Goal: Task Accomplishment & Management: Manage account settings

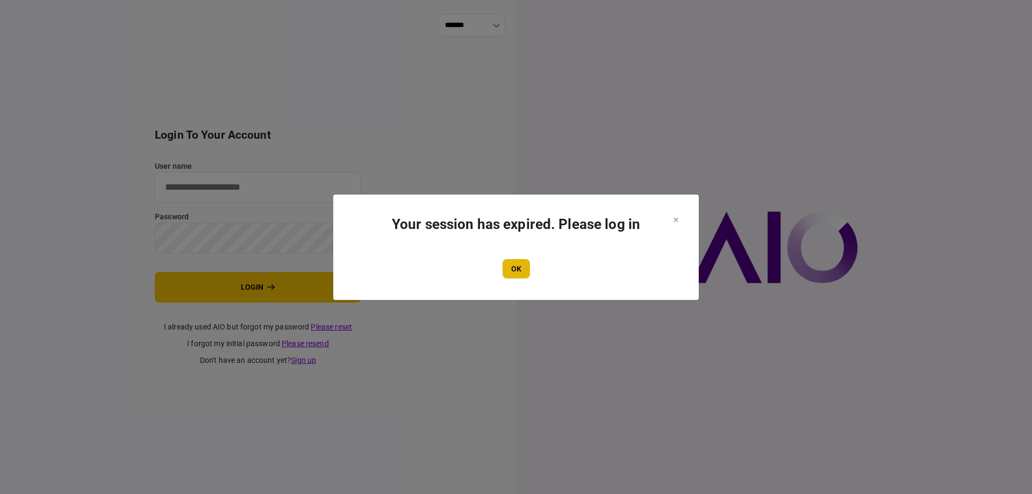
type input "*******"
click at [514, 261] on button "OK" at bounding box center [516, 268] width 27 height 19
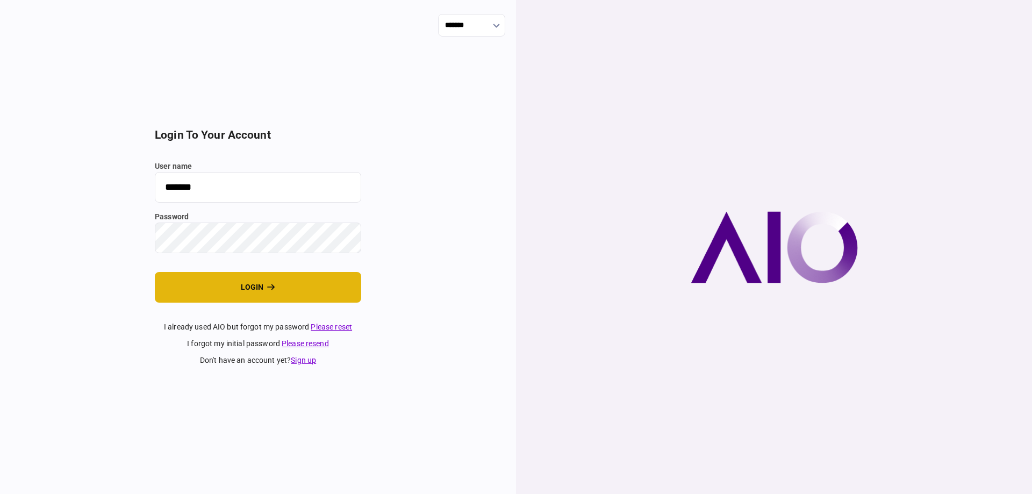
click at [306, 292] on button "login" at bounding box center [258, 287] width 206 height 31
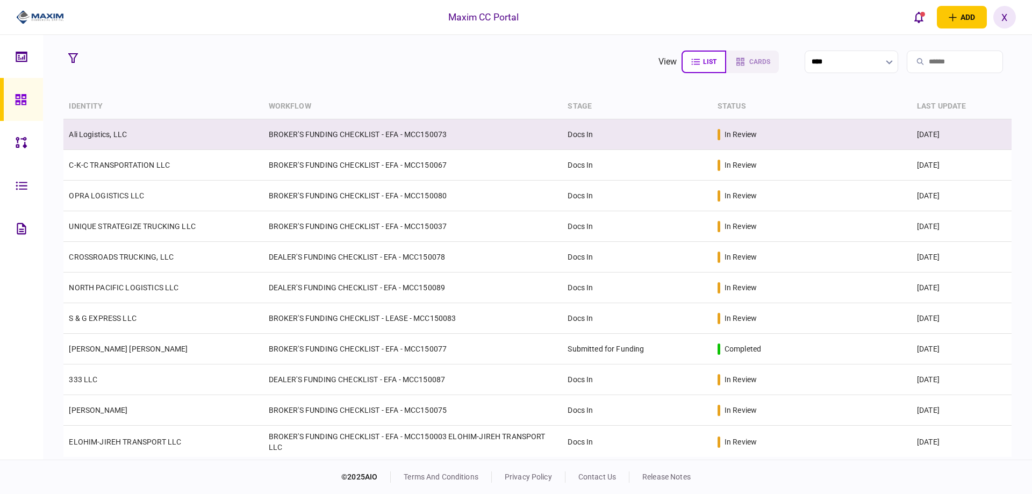
click at [86, 139] on td "Ali Logistics, LLC" at bounding box center [162, 134] width 199 height 31
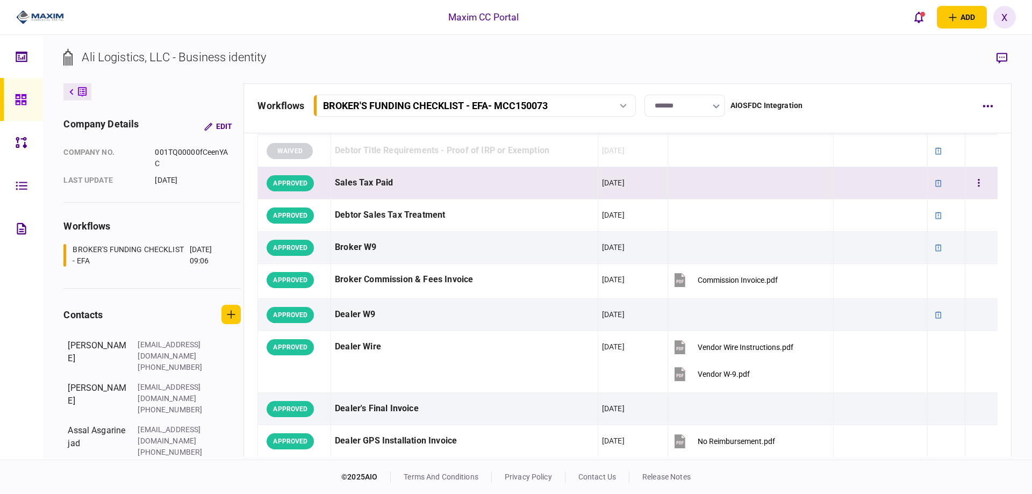
scroll to position [376, 0]
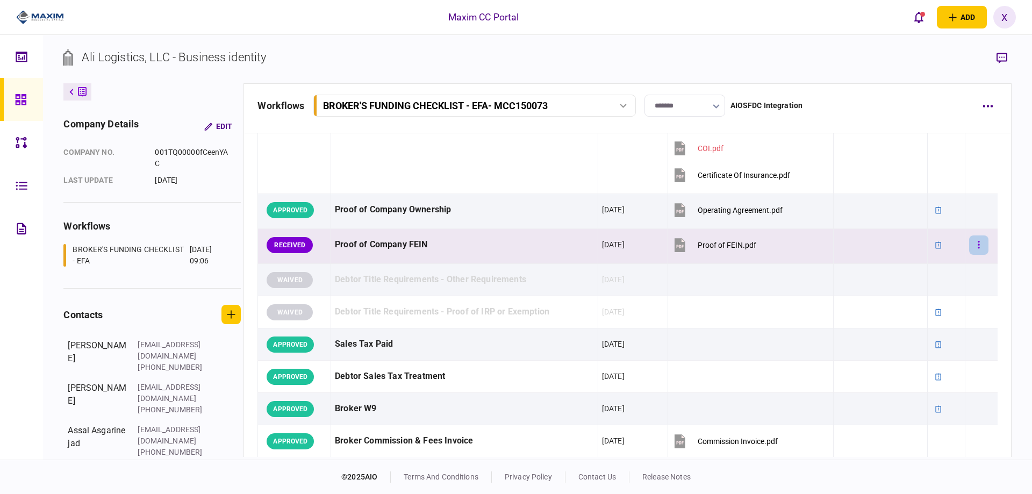
click at [980, 241] on button "button" at bounding box center [978, 245] width 19 height 19
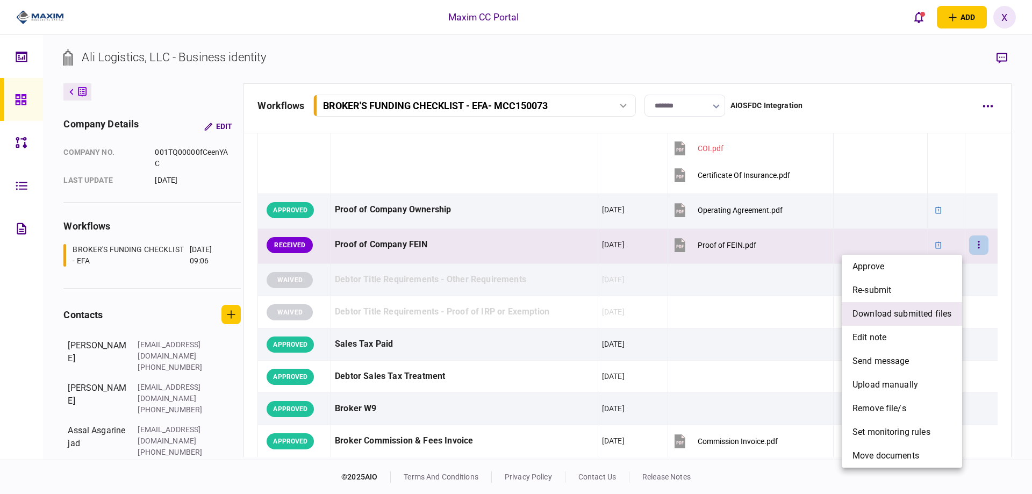
click at [916, 311] on span "download submitted files" at bounding box center [902, 314] width 99 height 13
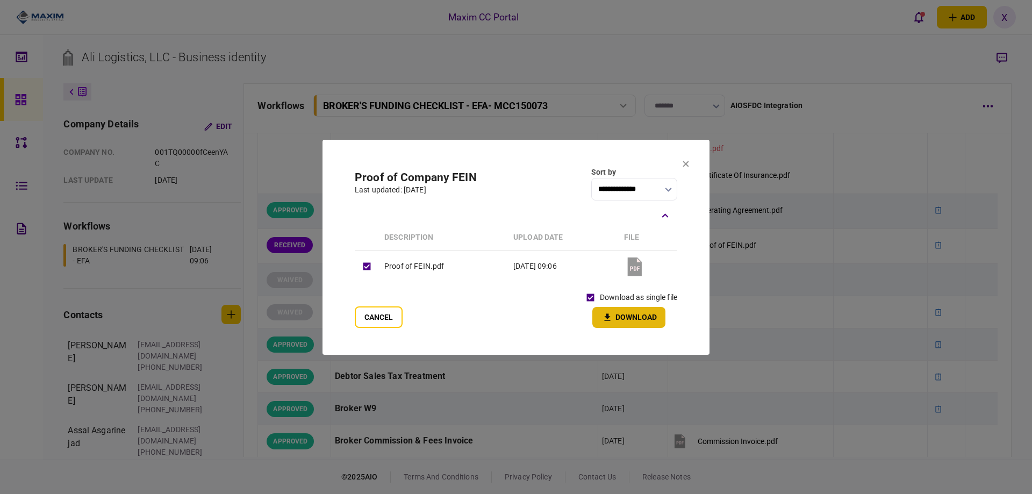
click at [614, 312] on icon "button" at bounding box center [607, 317] width 13 height 10
click at [688, 163] on icon at bounding box center [686, 164] width 6 height 6
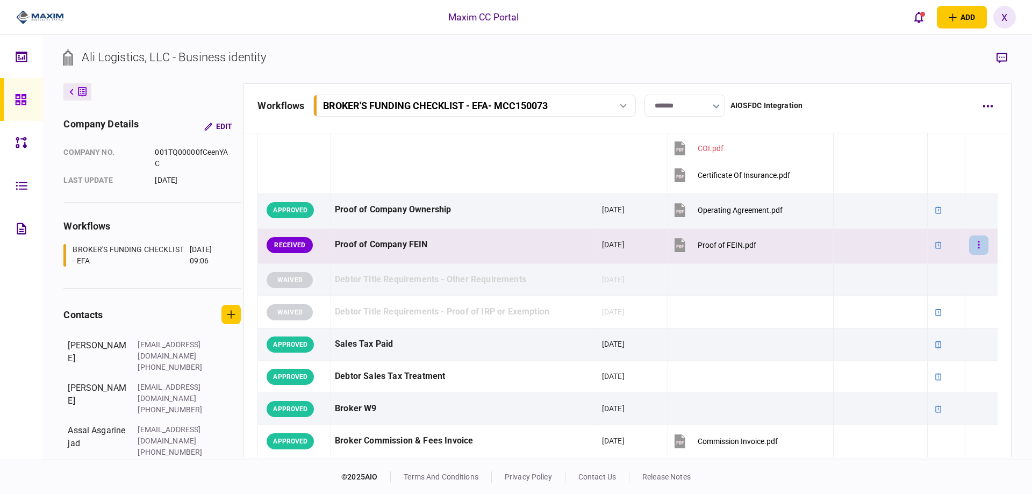
click at [970, 241] on button "button" at bounding box center [978, 245] width 19 height 19
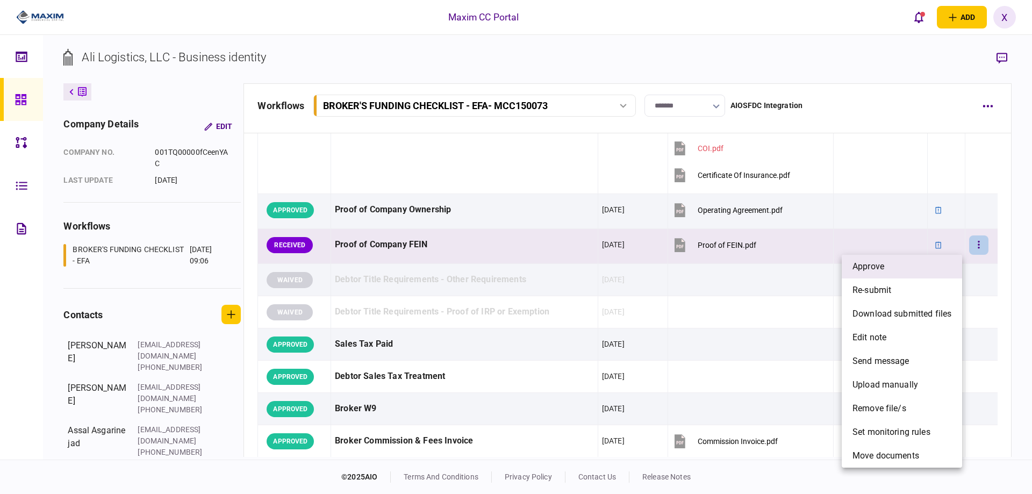
click at [932, 263] on li "approve" at bounding box center [902, 267] width 120 height 24
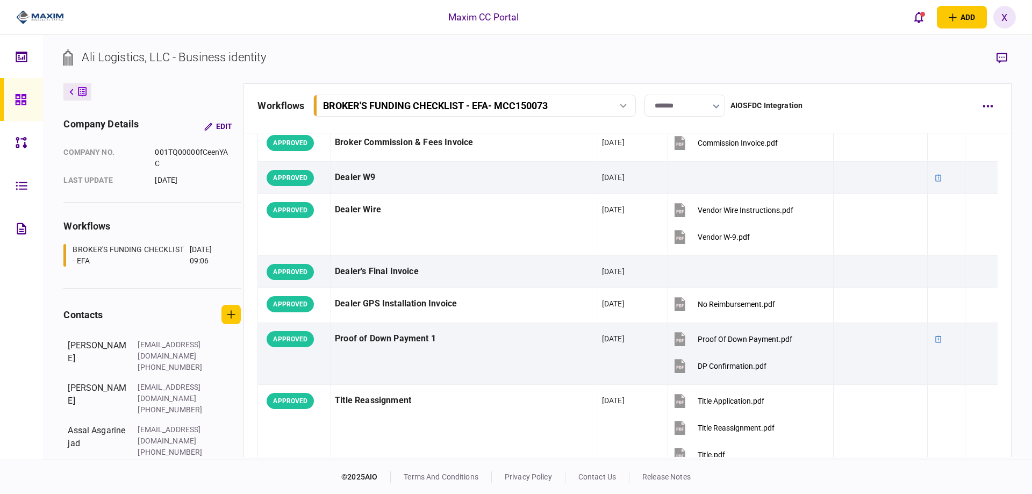
scroll to position [700, 0]
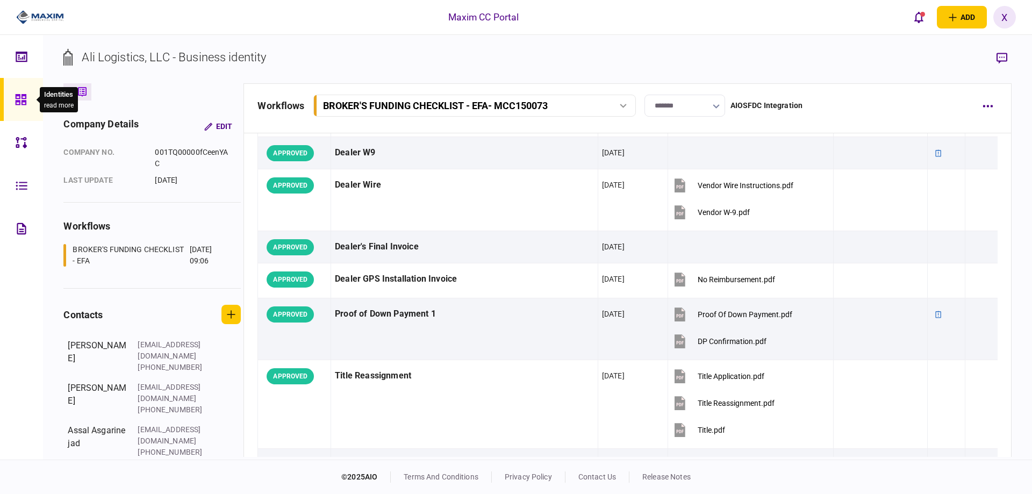
click at [18, 94] on icon at bounding box center [21, 100] width 12 height 12
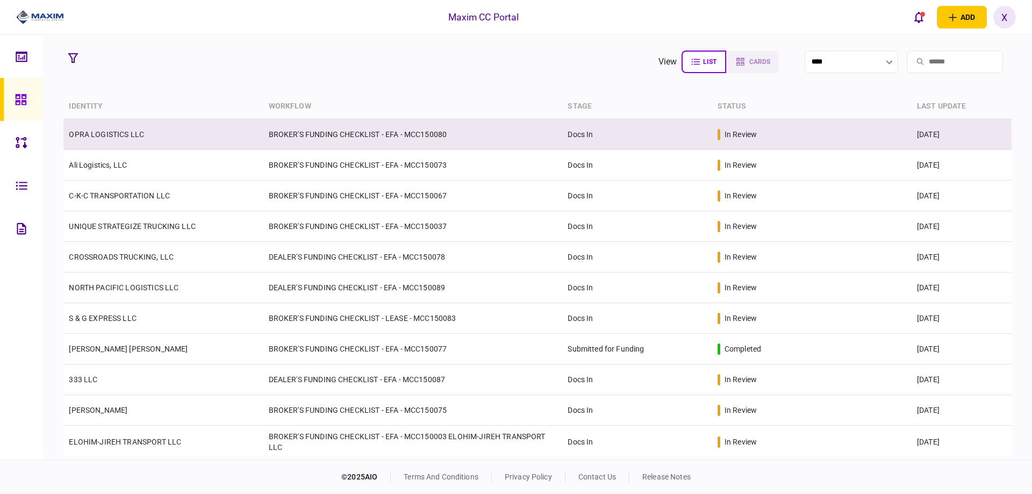
click at [124, 127] on td "OPRA LOGISTICS LLC" at bounding box center [162, 134] width 199 height 31
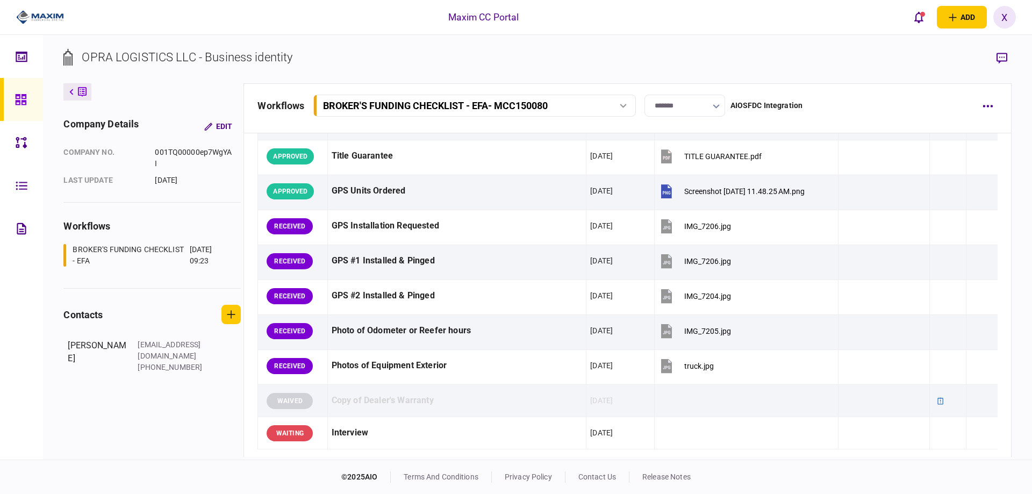
scroll to position [1022, 0]
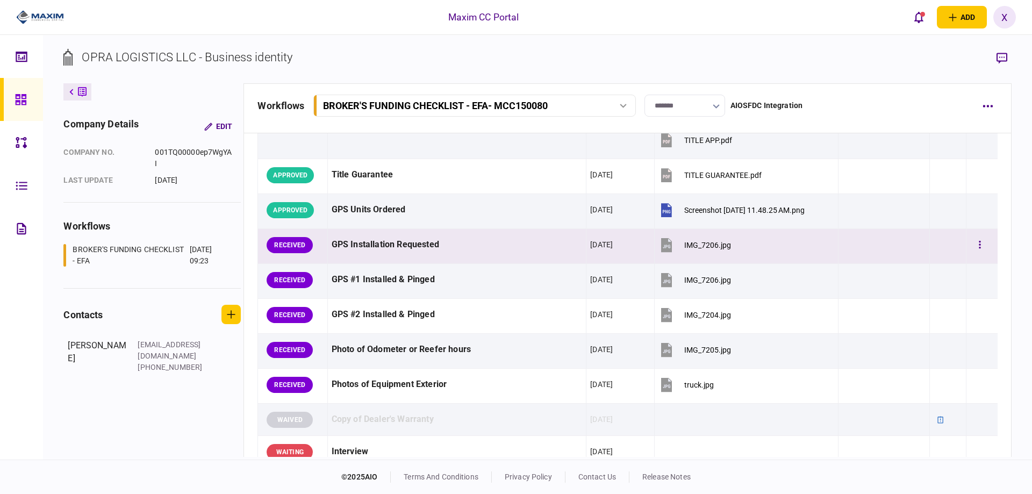
click at [671, 238] on button "IMG_7206.jpg" at bounding box center [695, 245] width 73 height 24
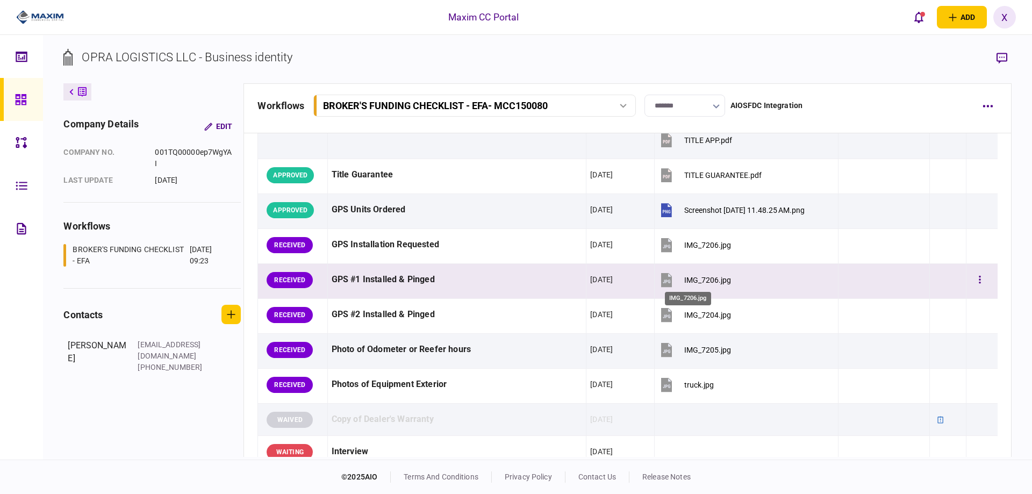
click at [684, 280] on div "IMG_7206.jpg" at bounding box center [707, 280] width 47 height 9
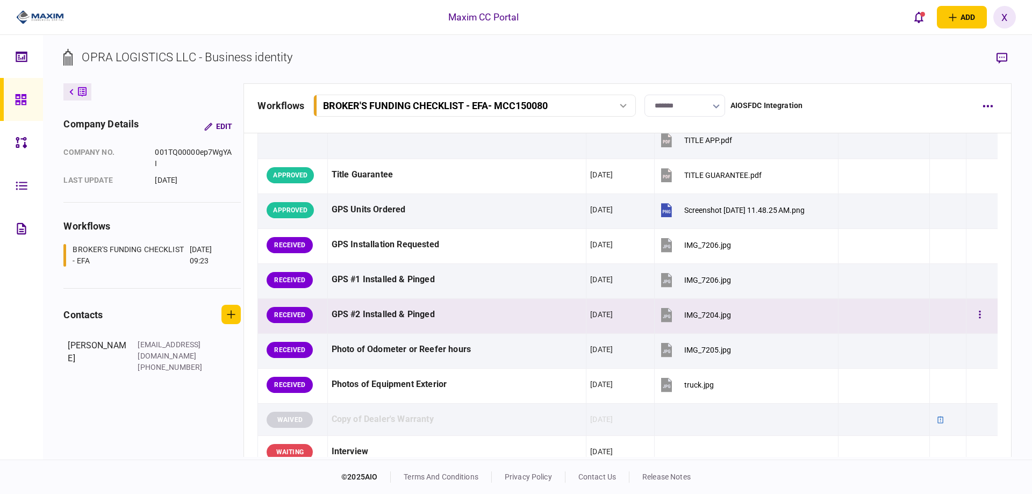
click at [688, 317] on div "IMG_7204.jpg" at bounding box center [707, 315] width 47 height 9
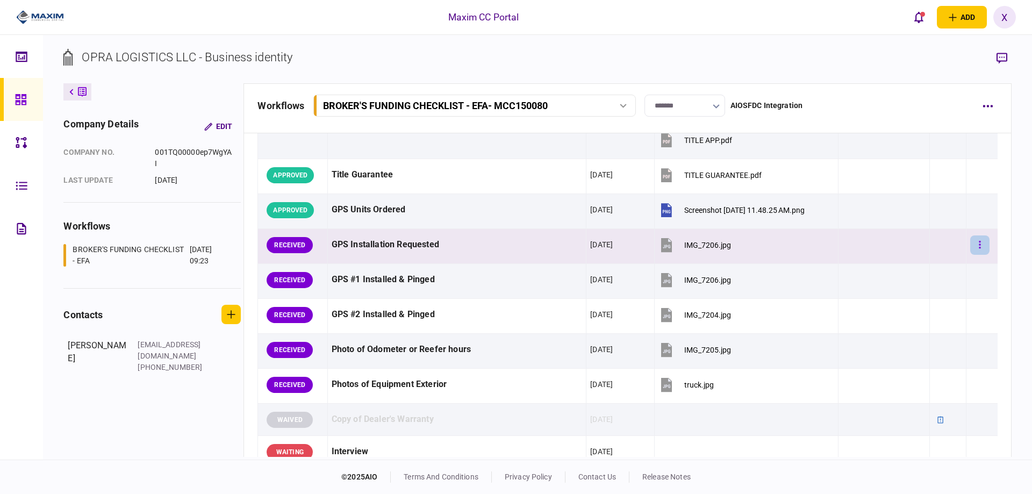
click at [979, 245] on icon "button" at bounding box center [980, 245] width 2 height 8
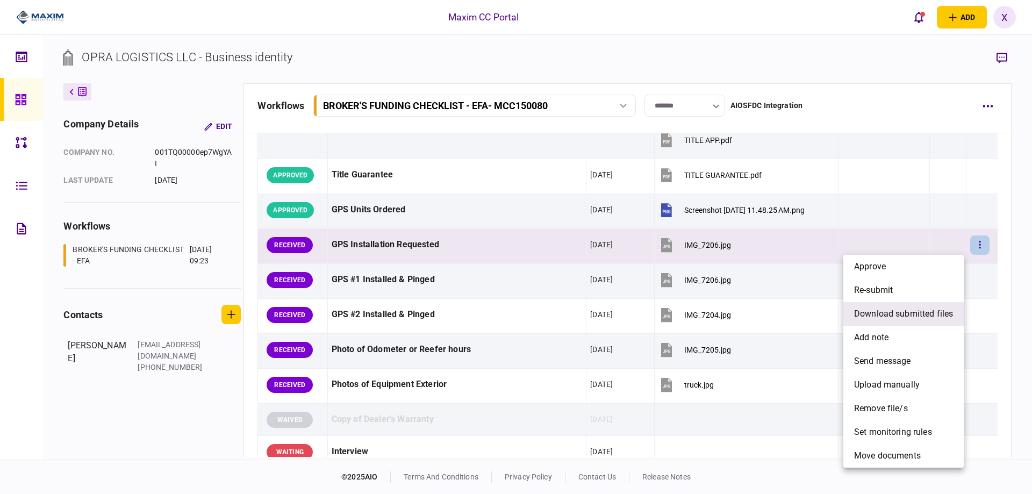
click at [885, 312] on span "download submitted files" at bounding box center [903, 314] width 99 height 13
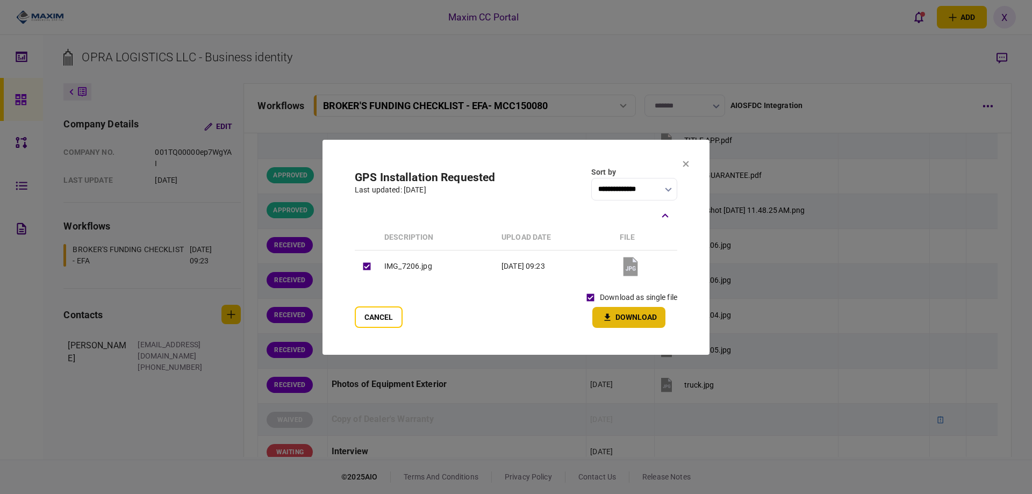
click at [621, 319] on button "Download" at bounding box center [629, 317] width 73 height 21
click at [687, 165] on icon at bounding box center [686, 164] width 6 height 6
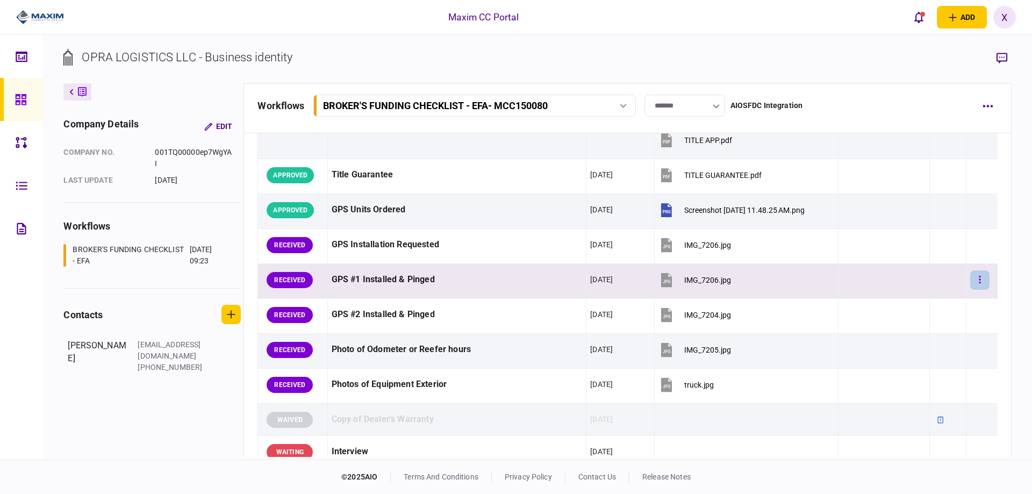
click at [979, 277] on icon "button" at bounding box center [980, 280] width 2 height 8
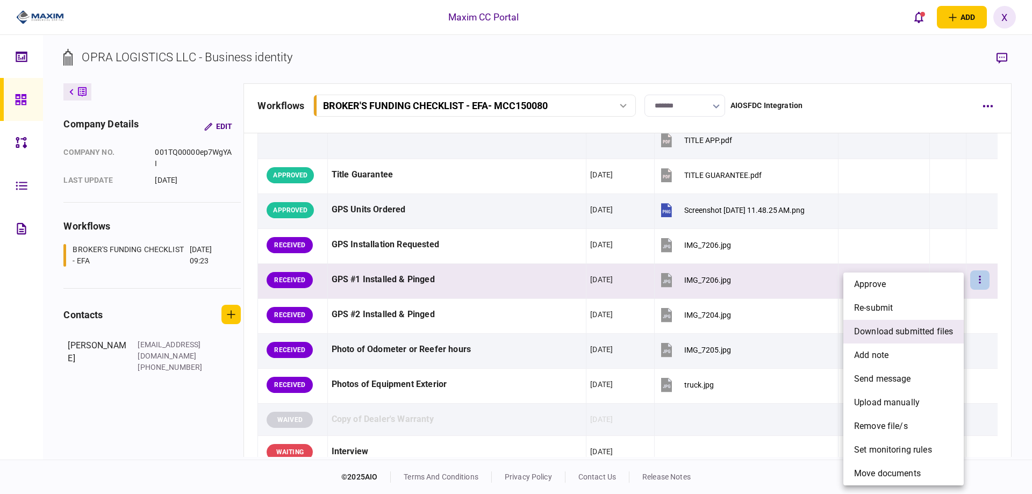
click at [910, 332] on span "download submitted files" at bounding box center [903, 331] width 99 height 13
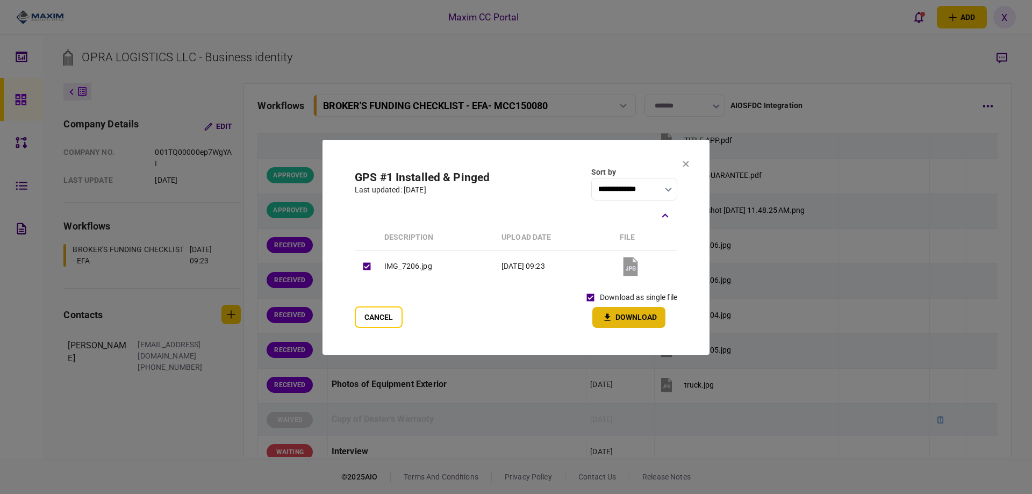
click at [640, 324] on button "Download" at bounding box center [629, 317] width 73 height 21
click at [687, 165] on icon at bounding box center [686, 164] width 6 height 6
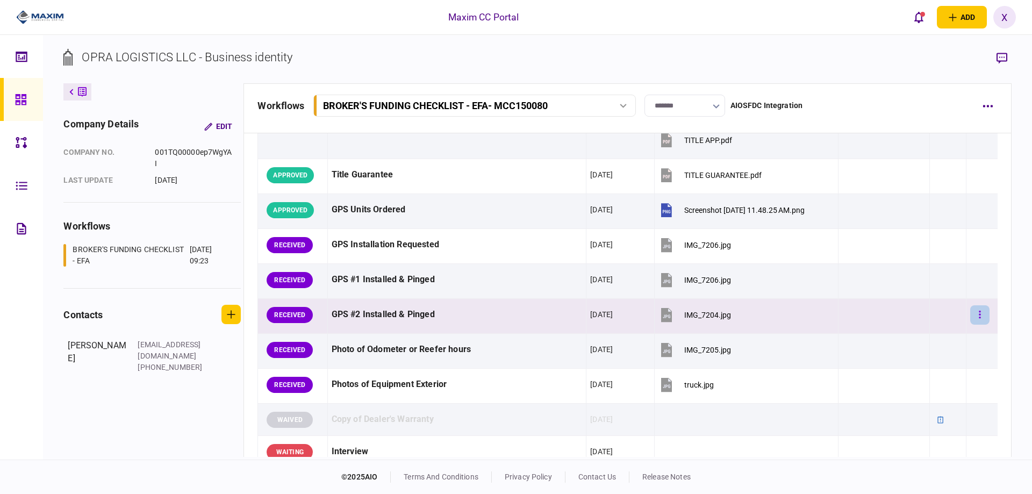
click at [979, 317] on icon "button" at bounding box center [980, 315] width 2 height 8
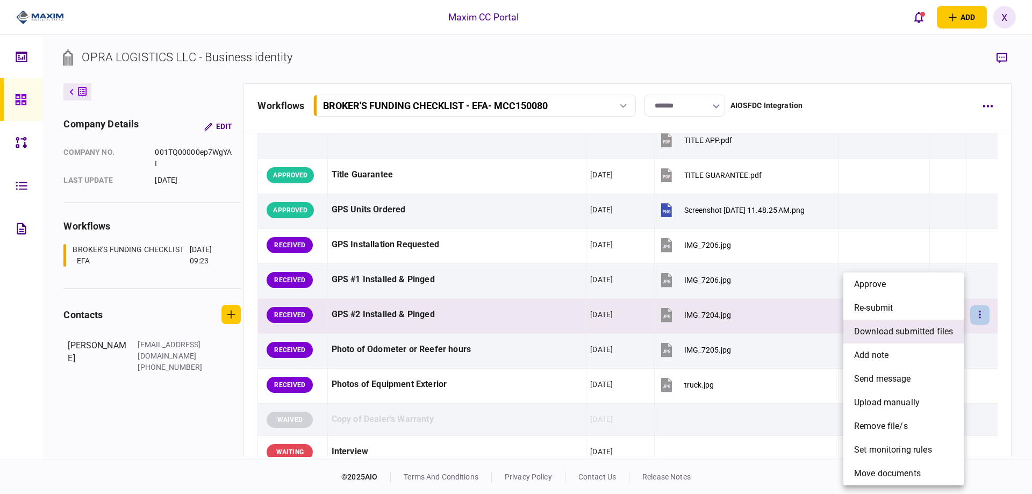
click at [899, 331] on span "download submitted files" at bounding box center [903, 331] width 99 height 13
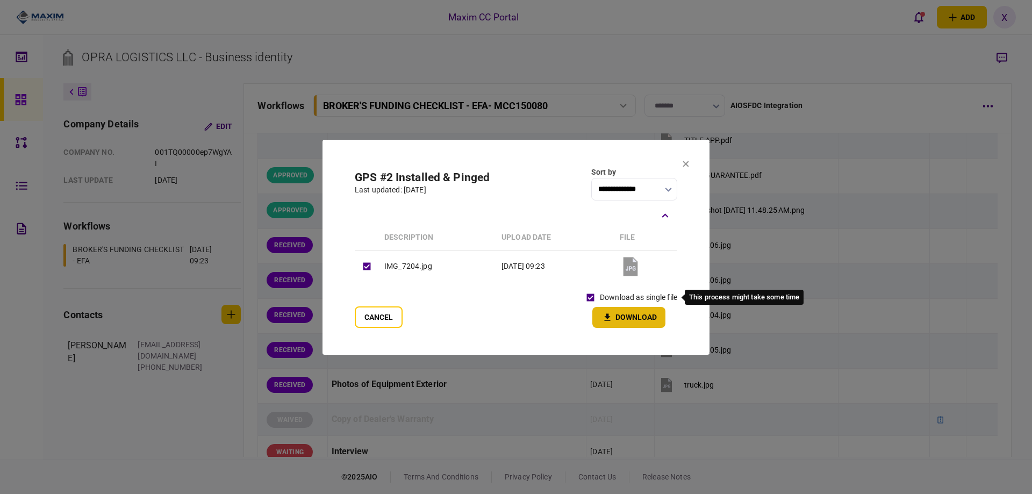
click at [616, 319] on button "Download" at bounding box center [629, 317] width 73 height 21
click at [685, 166] on icon at bounding box center [686, 164] width 6 height 6
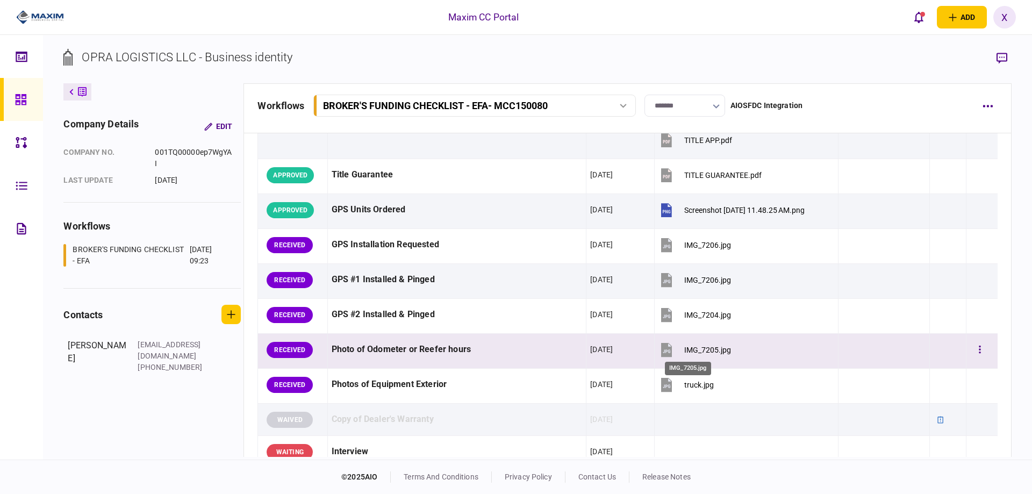
click at [684, 353] on div "IMG_7205.jpg" at bounding box center [707, 350] width 47 height 9
click at [977, 348] on button "button" at bounding box center [980, 349] width 19 height 19
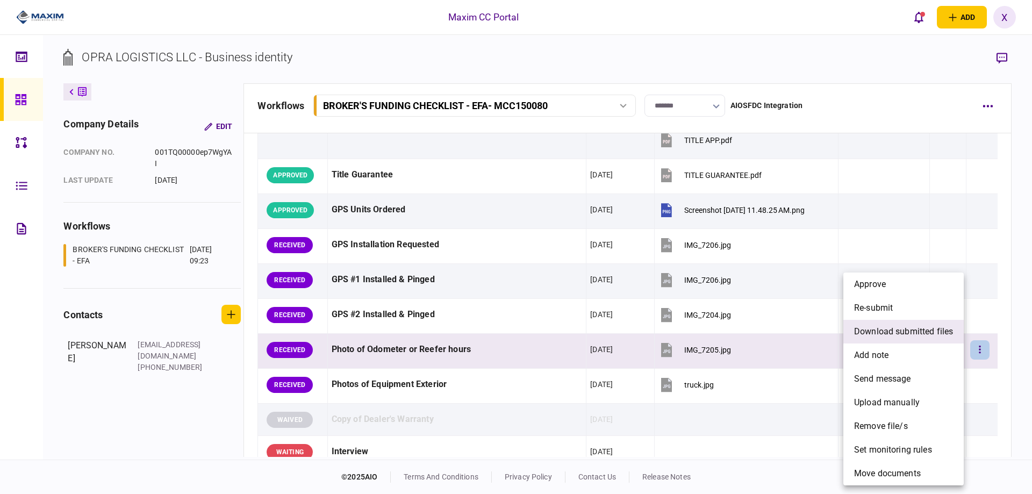
click at [907, 326] on span "download submitted files" at bounding box center [903, 331] width 99 height 13
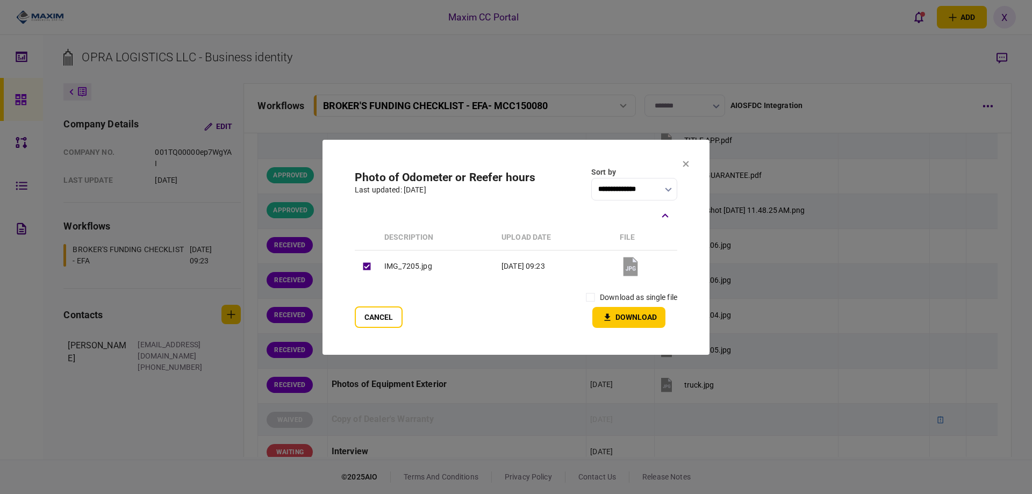
click at [580, 295] on div "Cancel download as single file Download" at bounding box center [516, 308] width 323 height 40
click at [616, 312] on button "Download" at bounding box center [629, 317] width 73 height 21
drag, startPoint x: 684, startPoint y: 164, endPoint x: 701, endPoint y: 207, distance: 46.1
click at [684, 164] on icon at bounding box center [686, 164] width 6 height 6
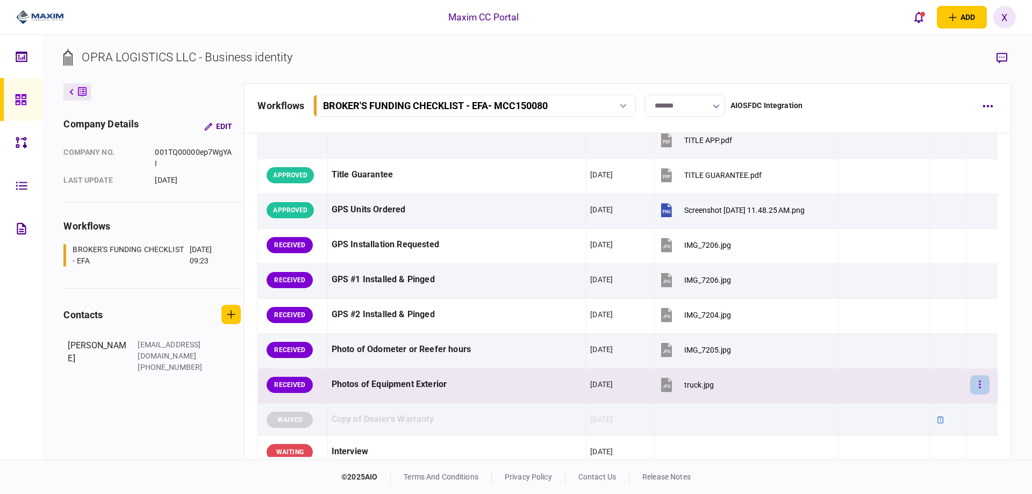
click at [971, 382] on button "button" at bounding box center [980, 384] width 19 height 19
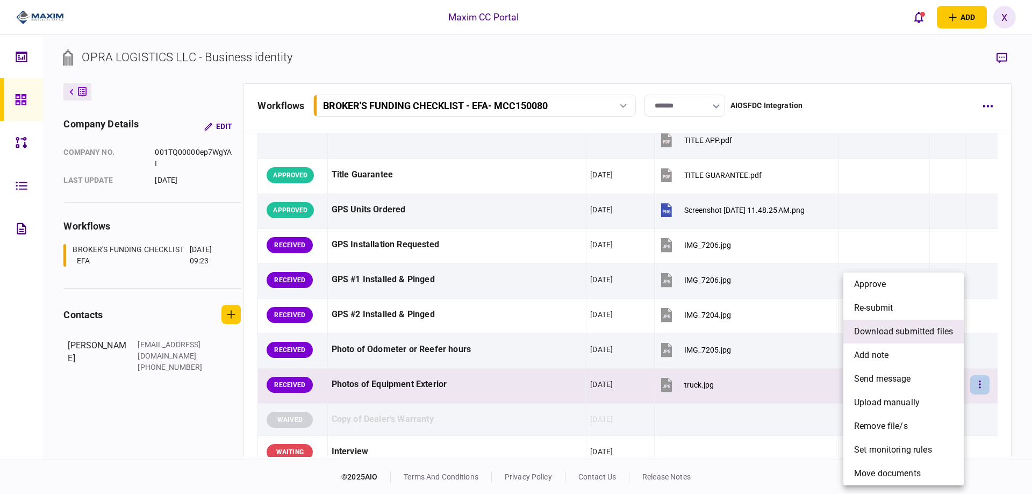
click at [886, 331] on span "download submitted files" at bounding box center [903, 331] width 99 height 13
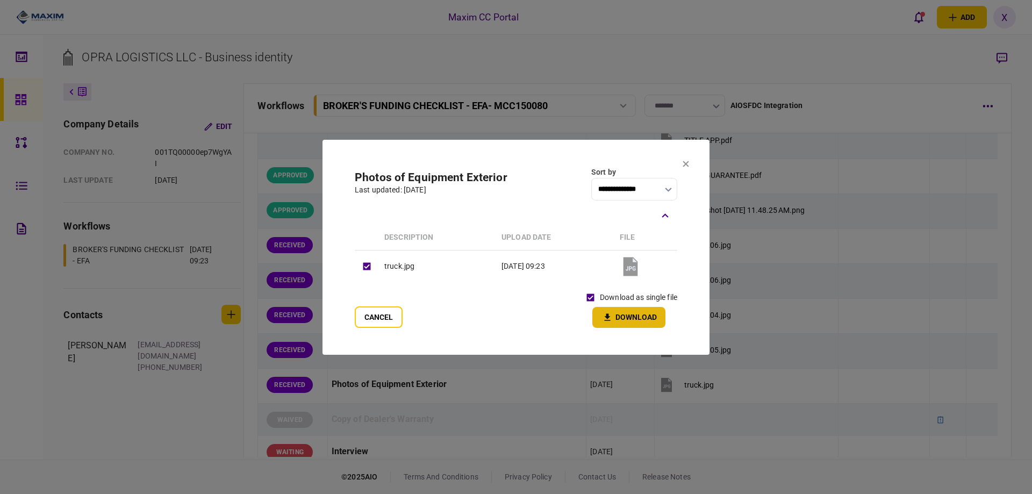
click at [615, 311] on button "Download" at bounding box center [629, 317] width 73 height 21
click at [688, 163] on icon at bounding box center [686, 164] width 6 height 6
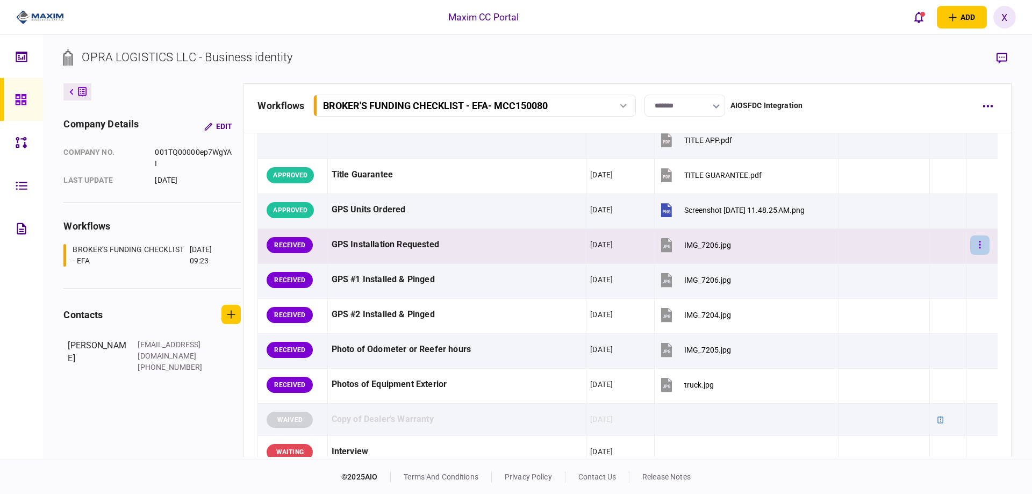
click at [971, 245] on button "button" at bounding box center [980, 245] width 19 height 19
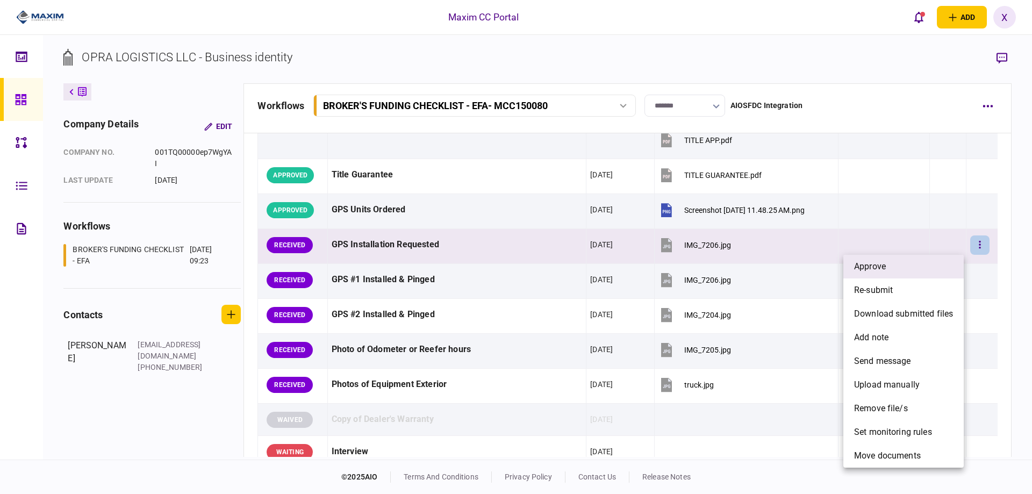
click at [877, 263] on span "approve" at bounding box center [870, 266] width 32 height 13
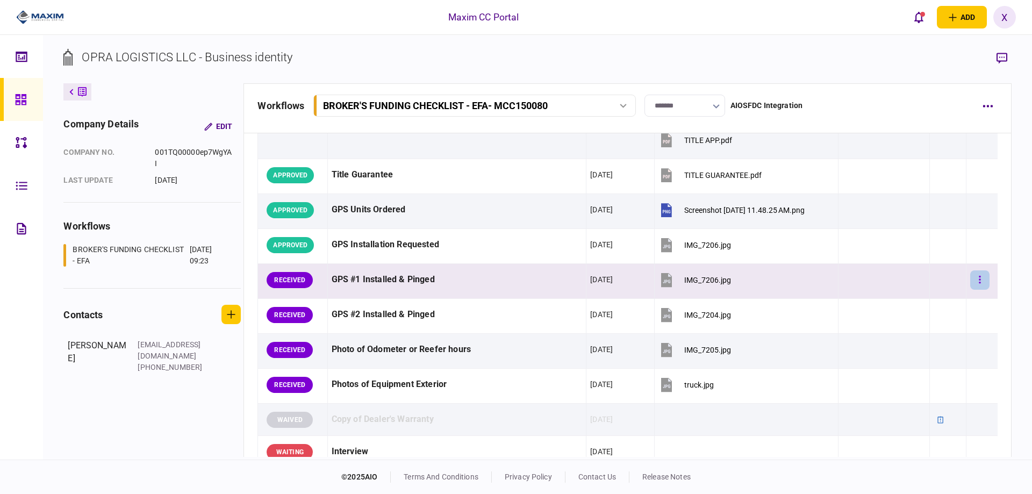
click at [978, 278] on button "button" at bounding box center [980, 279] width 19 height 19
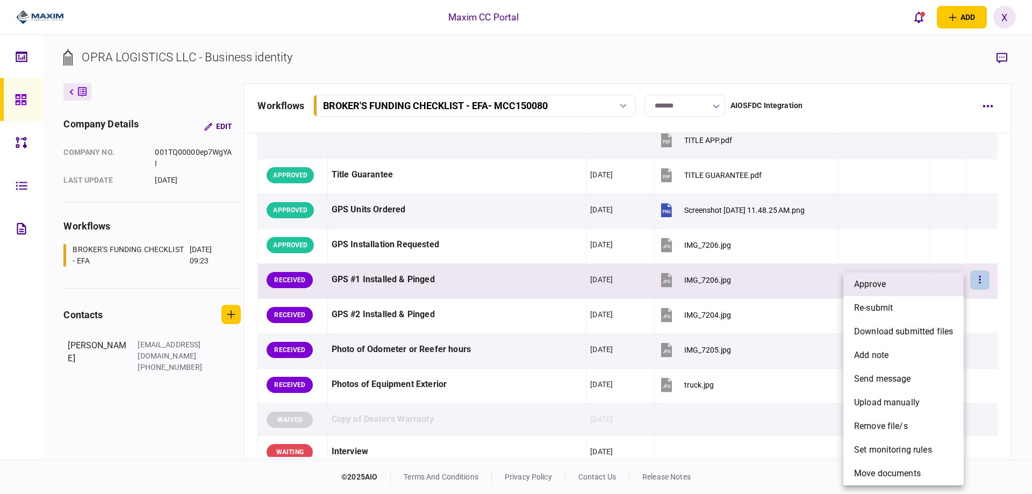
click at [926, 286] on li "approve" at bounding box center [904, 285] width 120 height 24
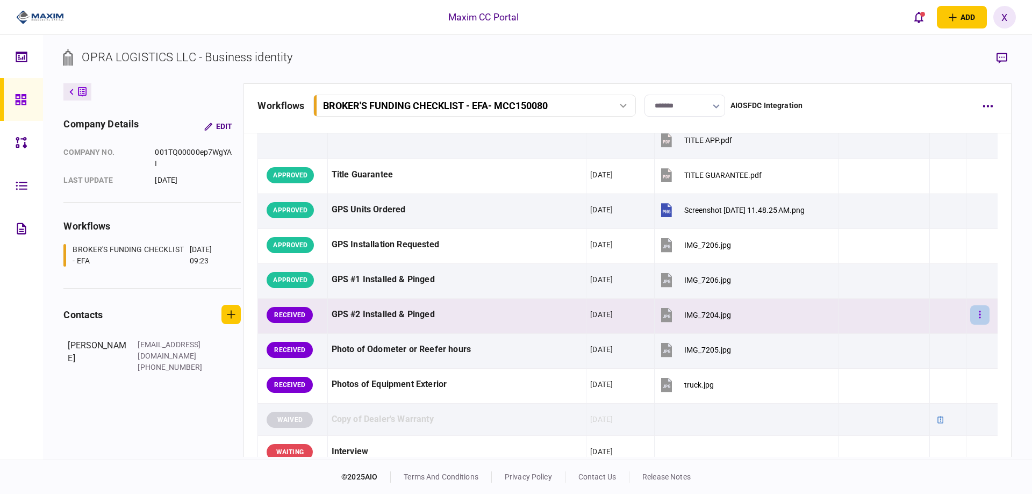
click at [971, 310] on button "button" at bounding box center [980, 314] width 19 height 19
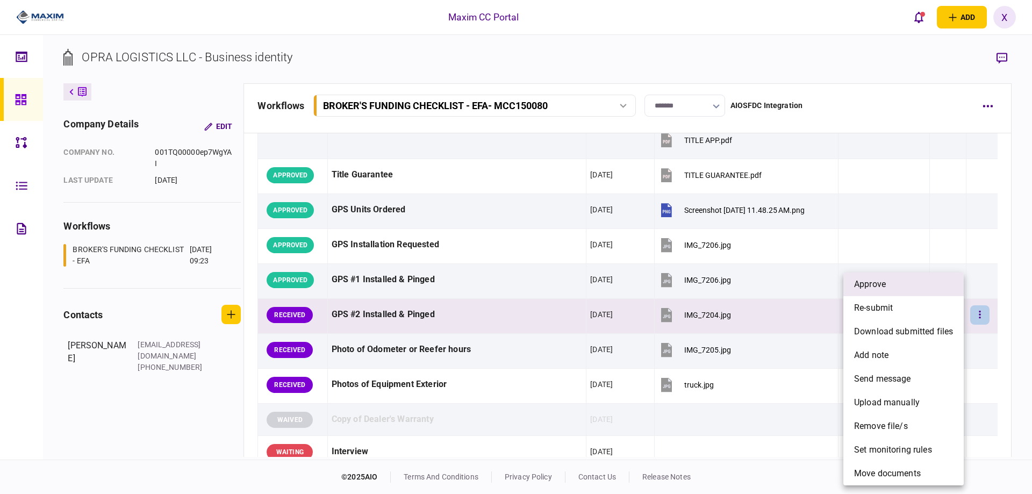
click at [920, 290] on li "approve" at bounding box center [904, 285] width 120 height 24
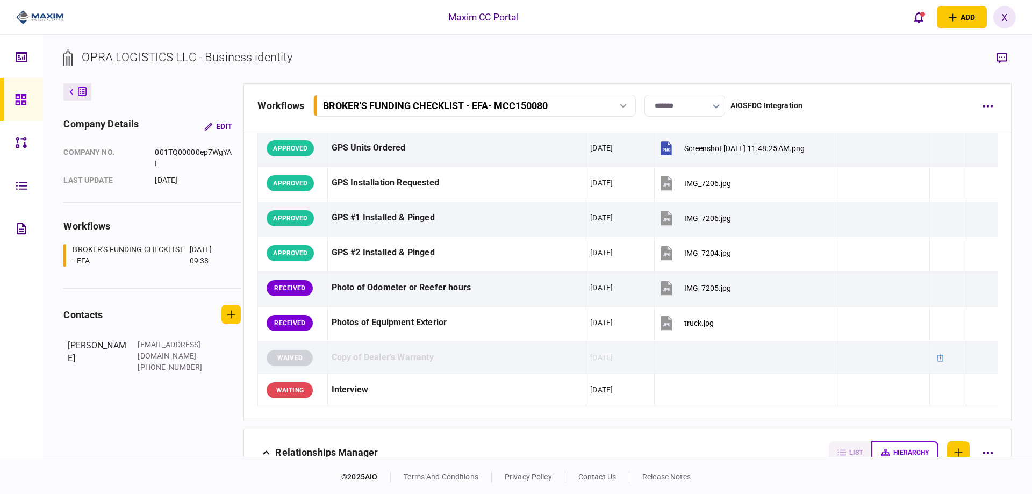
scroll to position [1084, 0]
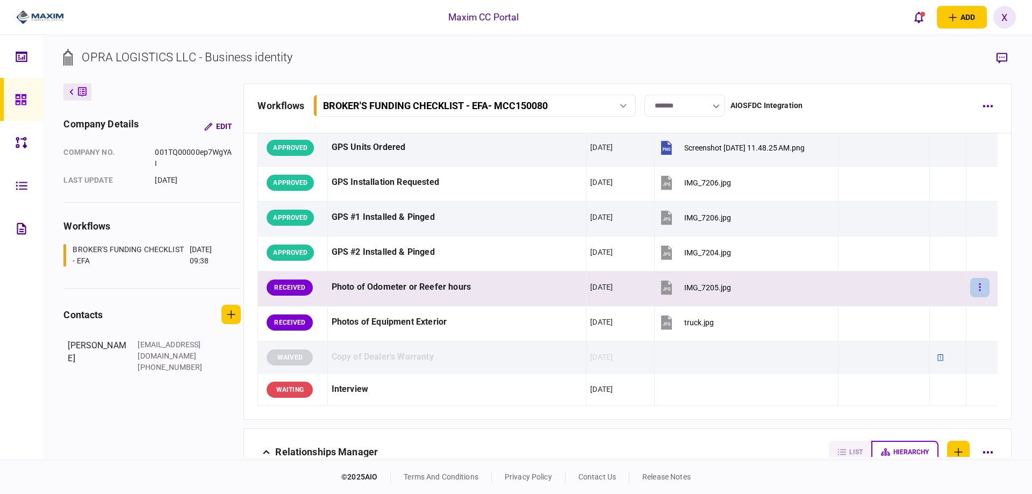
click at [981, 284] on button "button" at bounding box center [980, 287] width 19 height 19
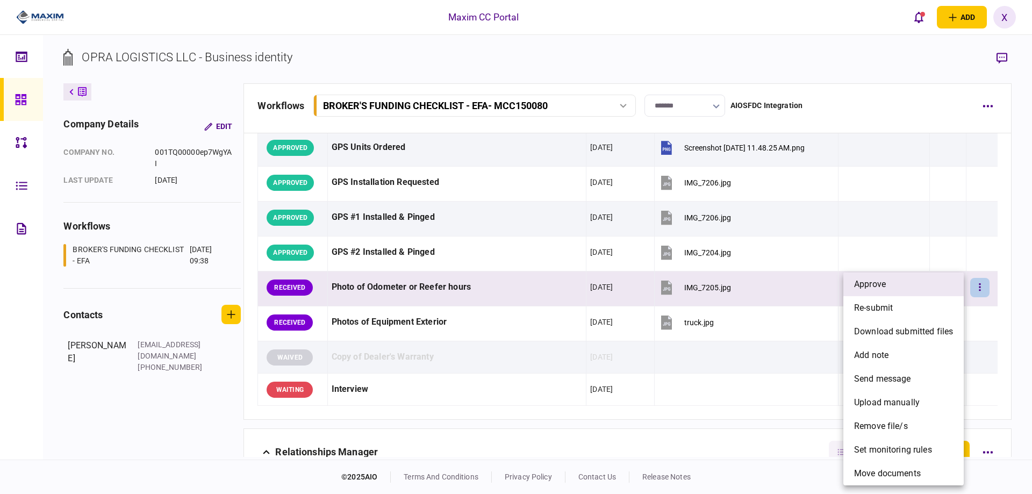
click at [887, 291] on li "approve" at bounding box center [904, 285] width 120 height 24
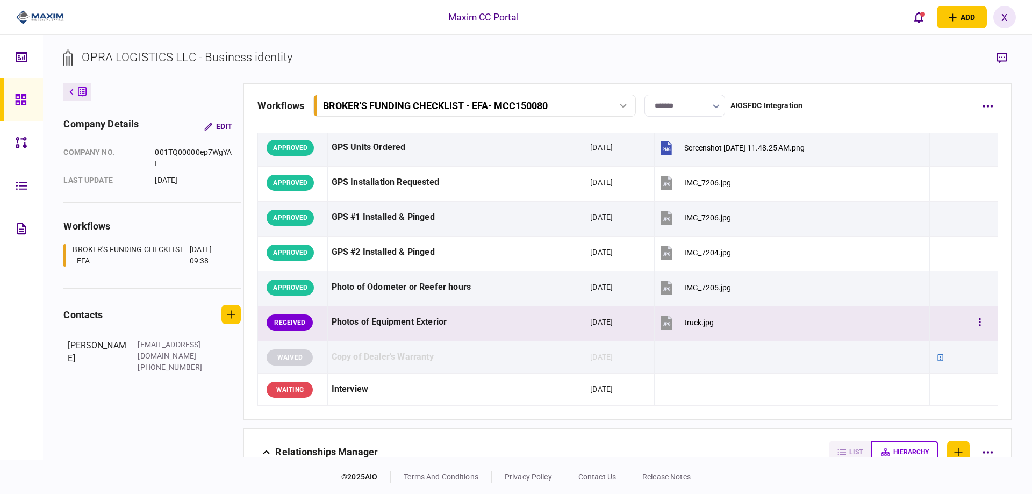
click at [974, 310] on td at bounding box center [981, 323] width 31 height 35
click at [978, 319] on button "button" at bounding box center [980, 322] width 19 height 19
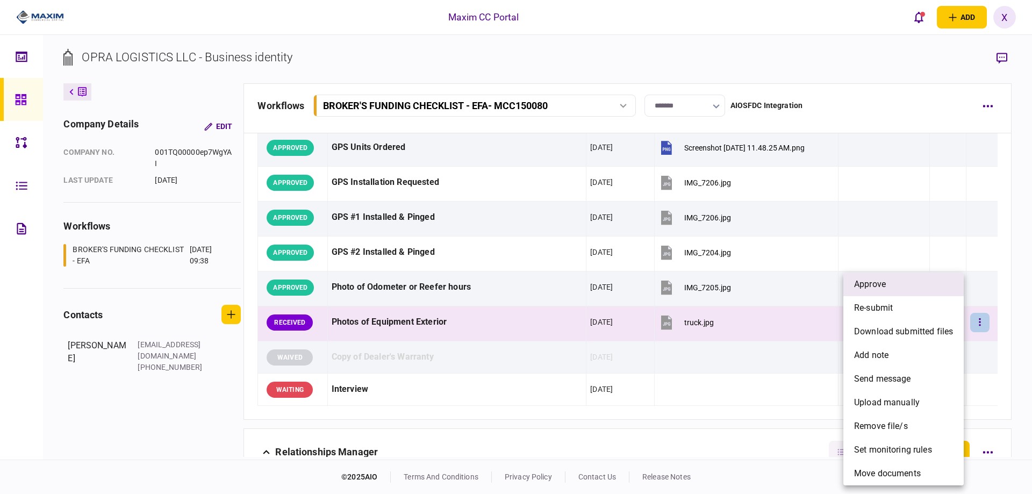
click at [901, 285] on li "approve" at bounding box center [904, 285] width 120 height 24
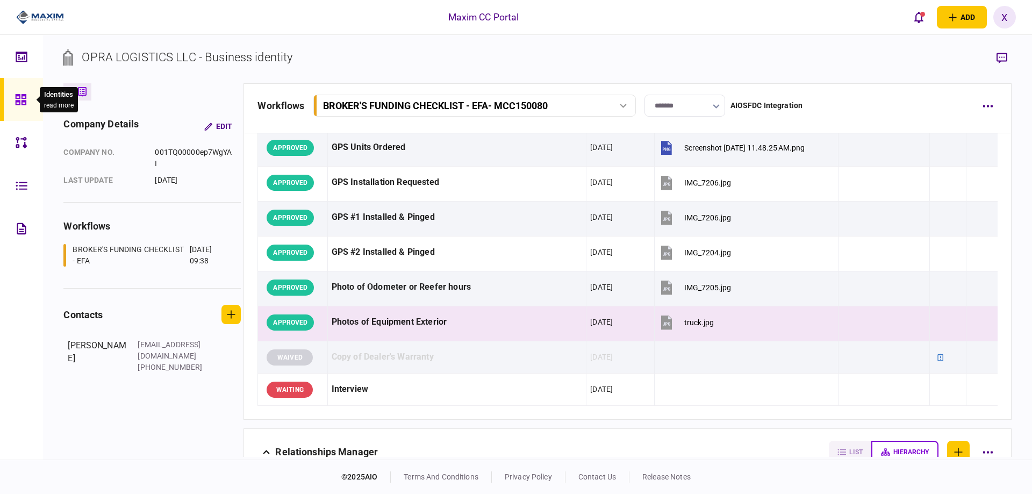
click at [28, 98] on div at bounding box center [23, 99] width 17 height 43
